Goal: Task Accomplishment & Management: Complete application form

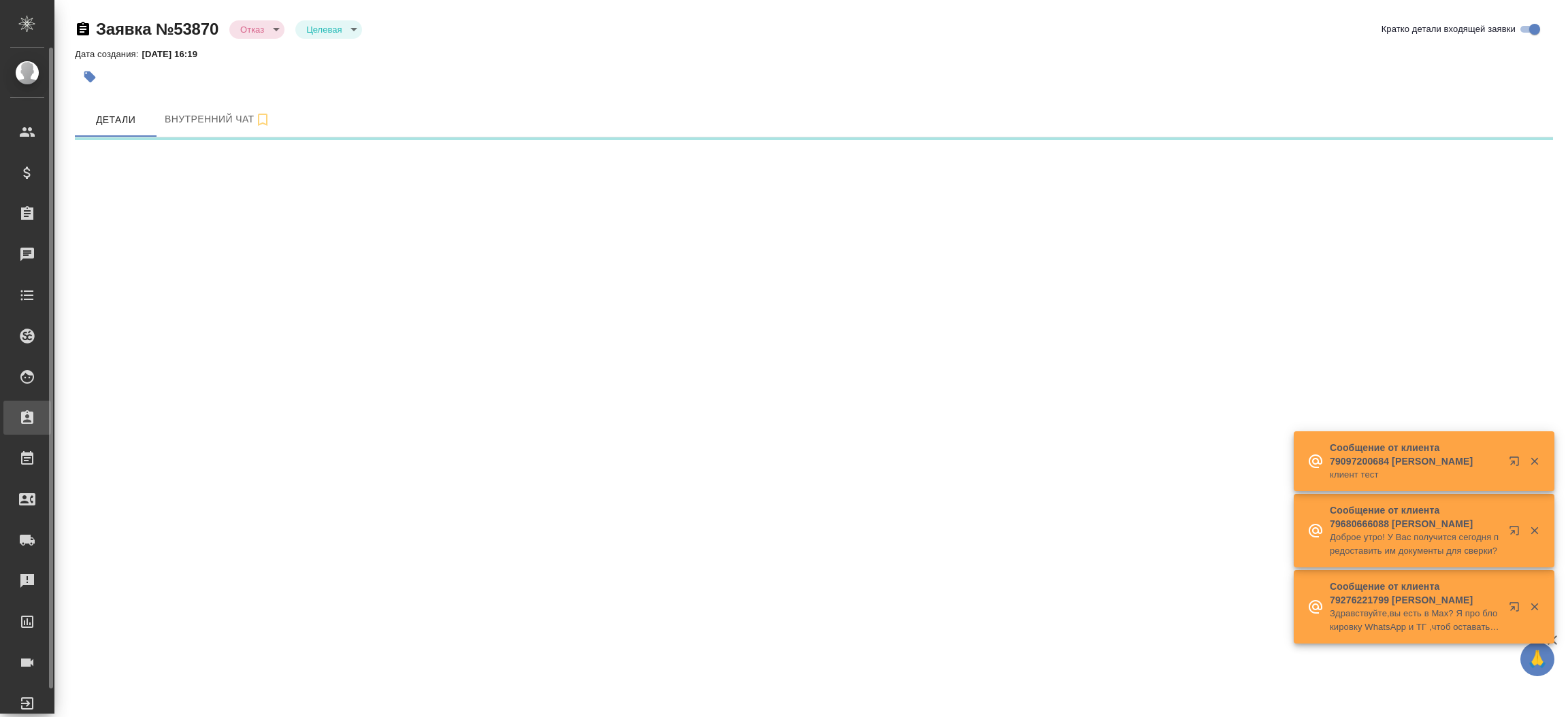
select select "RU"
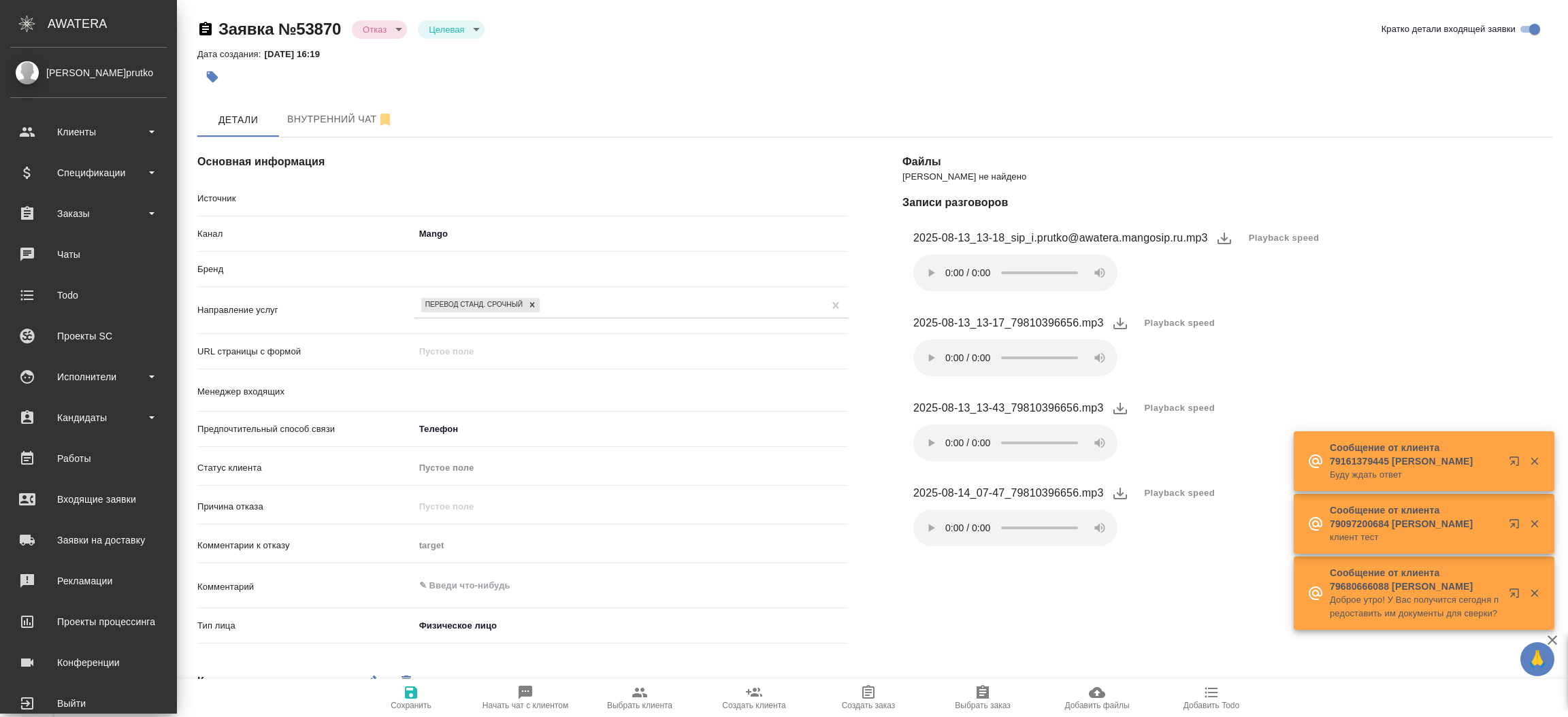
type input "[PERSON_NAME]"
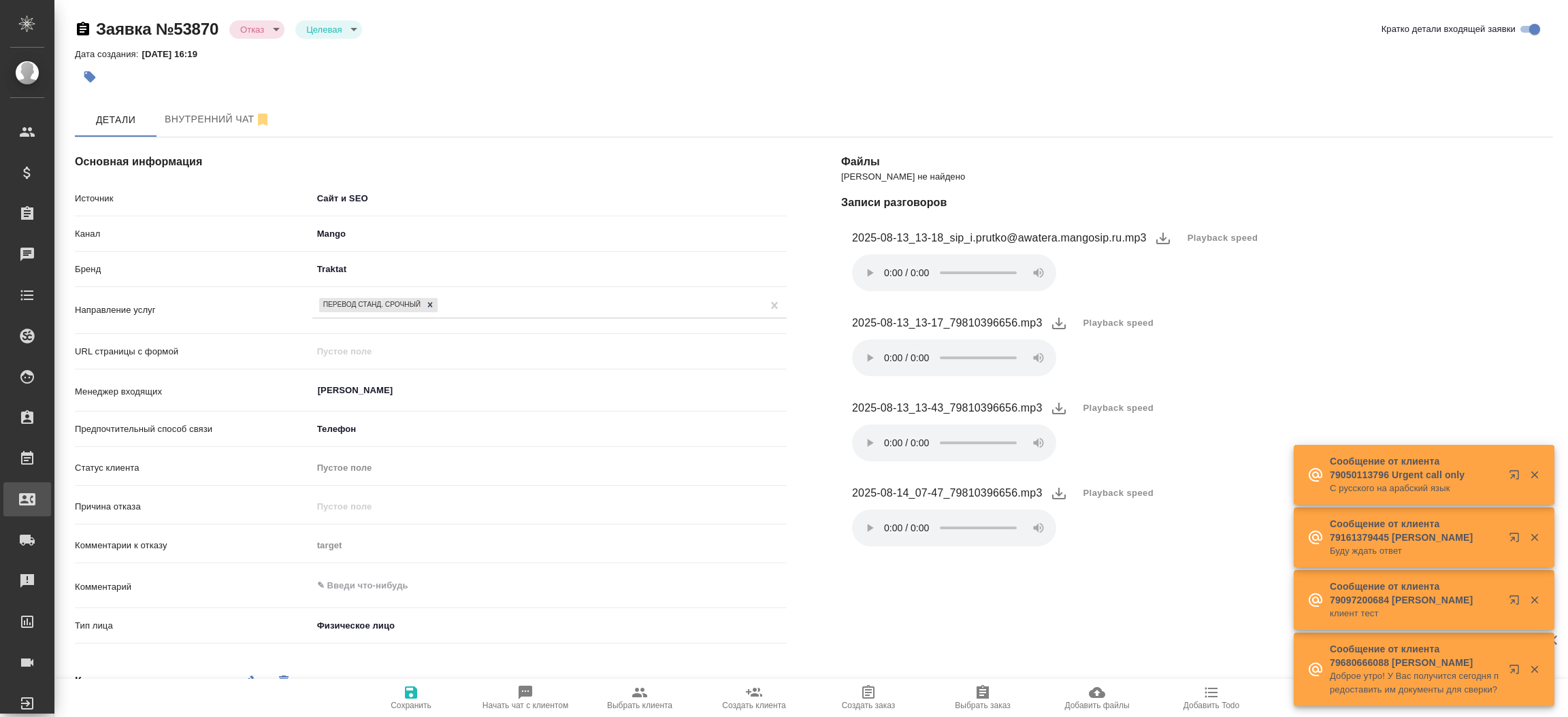
click at [27, 497] on div "Входящие заявки" at bounding box center [10, 500] width 34 height 20
type textarea "x"
select select "RU"
